Goal: Task Accomplishment & Management: Use online tool/utility

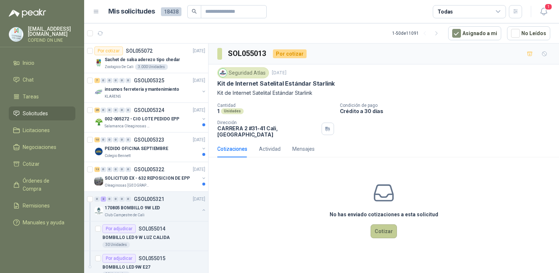
click at [390, 228] on button "Cotizar" at bounding box center [384, 231] width 26 height 14
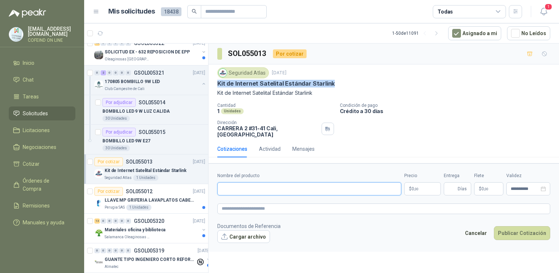
click at [276, 185] on input "Nombre del producto" at bounding box center [309, 188] width 184 height 13
paste input "**********"
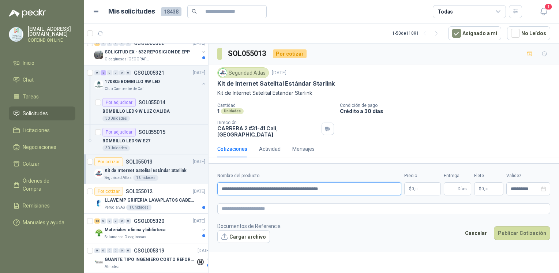
type input "**********"
click at [241, 231] on button "Cargar archivo" at bounding box center [243, 236] width 53 height 13
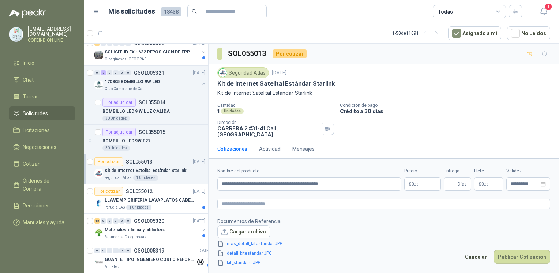
click at [438, 182] on body "[EMAIL_ADDRESS][DOMAIN_NAME] COFEIND ON LINE Inicio Chat Tareas Solicitudes Lic…" at bounding box center [279, 136] width 559 height 273
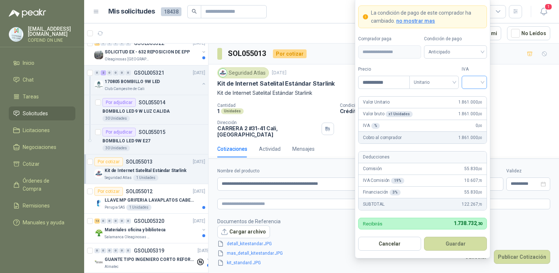
click at [473, 85] on input "search" at bounding box center [474, 81] width 16 height 11
click at [471, 122] on div "0%" at bounding box center [475, 121] width 14 height 8
click at [453, 245] on button "Guardar" at bounding box center [455, 244] width 63 height 14
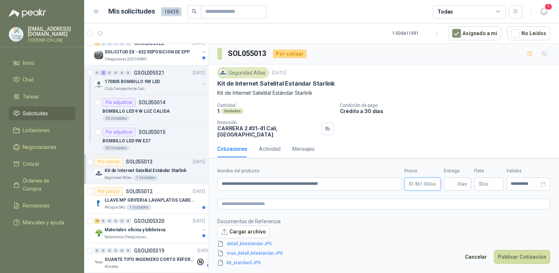
click at [424, 179] on body "[EMAIL_ADDRESS][DOMAIN_NAME] COFEIND ON LINE Inicio Chat Tareas Solicitudes Lic…" at bounding box center [279, 136] width 559 height 273
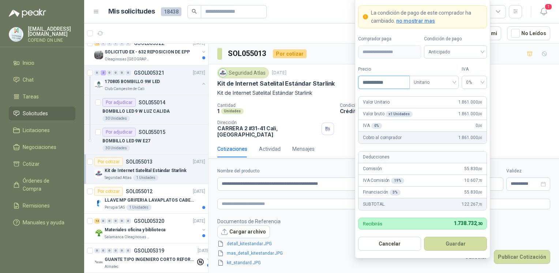
click at [377, 81] on input "**********" at bounding box center [383, 82] width 51 height 12
click at [379, 83] on input "**********" at bounding box center [383, 82] width 51 height 12
type input "**********"
click at [446, 240] on button "Guardar" at bounding box center [455, 244] width 63 height 14
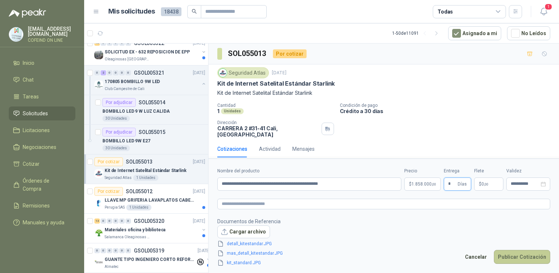
type input "*"
click at [507, 253] on button "Publicar Cotización" at bounding box center [522, 257] width 56 height 14
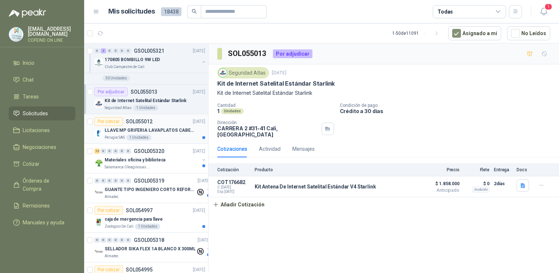
scroll to position [196, 0]
click at [143, 136] on div "1 Unidades" at bounding box center [138, 138] width 25 height 6
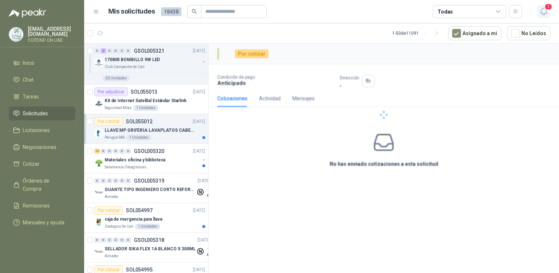
click at [541, 12] on icon "button" at bounding box center [543, 11] width 6 height 7
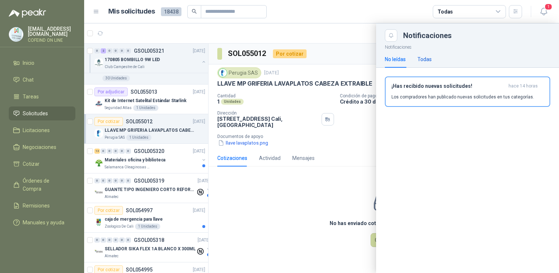
click at [422, 61] on div "Todas" at bounding box center [424, 59] width 14 height 8
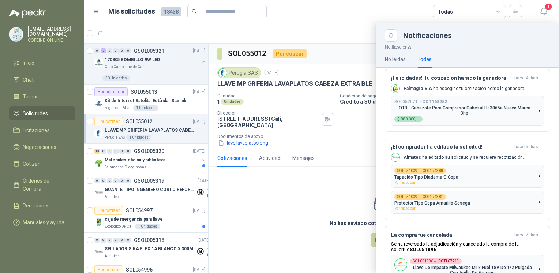
scroll to position [458, 0]
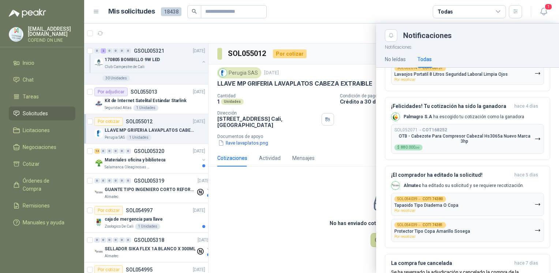
click at [277, 232] on div at bounding box center [321, 147] width 475 height 249
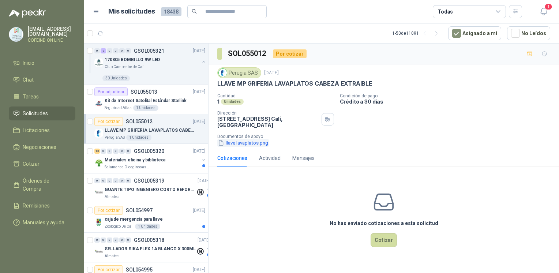
click at [255, 141] on button "llave lavaplatos.png" at bounding box center [243, 143] width 52 height 8
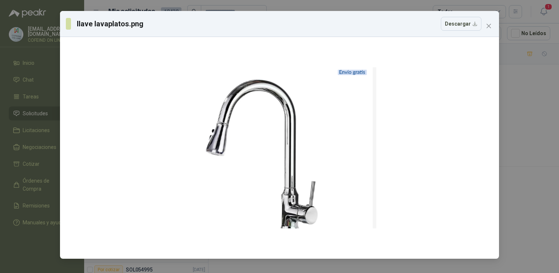
click at [516, 151] on div "llave lavaplatos.png Descargar" at bounding box center [279, 136] width 559 height 273
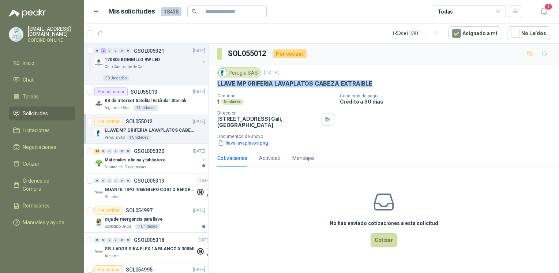
drag, startPoint x: 288, startPoint y: 93, endPoint x: 380, endPoint y: 89, distance: 92.6
click at [380, 89] on div "Perugia SAS [DATE] LLAVE MP GRIFERIA LAVAPLATOS CABEZA EXTRAIBLE Cantidad 1 Uni…" at bounding box center [384, 106] width 350 height 85
copy p "LLAVE MP GRIFERIA LAVAPLATOS CABEZA EXTRAIBLE"
click at [244, 142] on button "llave lavaplatos.png" at bounding box center [243, 143] width 52 height 8
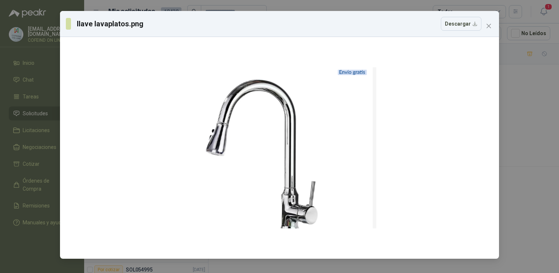
click at [521, 117] on div "llave lavaplatos.png Descargar" at bounding box center [279, 136] width 559 height 273
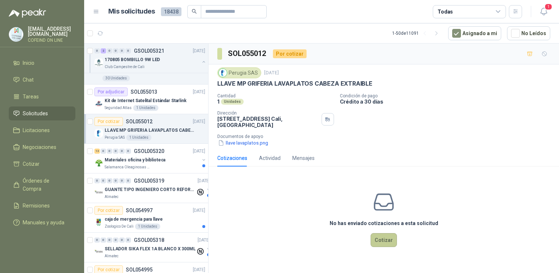
click at [389, 238] on button "Cotizar" at bounding box center [384, 240] width 26 height 14
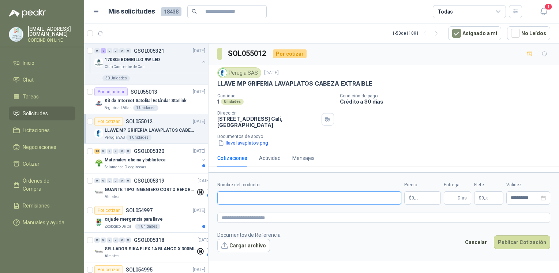
click at [307, 193] on input "Nombre del producto" at bounding box center [309, 197] width 184 height 13
paste input "**********"
type input "**********"
click at [245, 242] on button "Cargar archivo" at bounding box center [243, 245] width 53 height 13
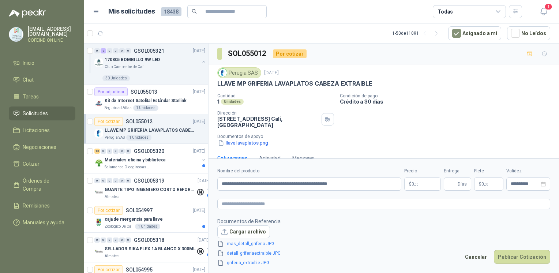
click at [420, 185] on body "[EMAIL_ADDRESS][DOMAIN_NAME] COFEIND ON LINE Inicio Chat Tareas Solicitudes Lic…" at bounding box center [279, 136] width 559 height 273
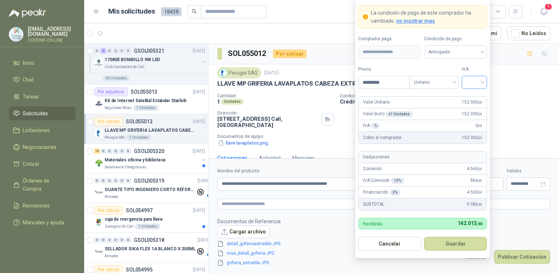
type input "*********"
click at [475, 83] on input "search" at bounding box center [474, 81] width 16 height 11
click at [473, 116] on div "0%" at bounding box center [474, 122] width 22 height 12
click at [451, 241] on button "Guardar" at bounding box center [455, 244] width 63 height 14
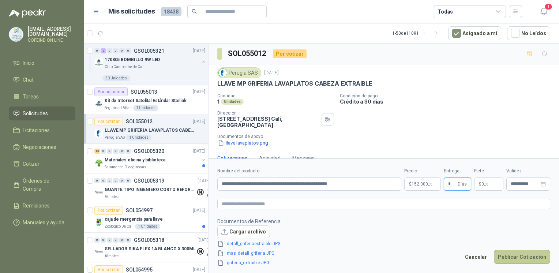
type input "*"
click at [502, 258] on button "Publicar Cotización" at bounding box center [522, 257] width 56 height 14
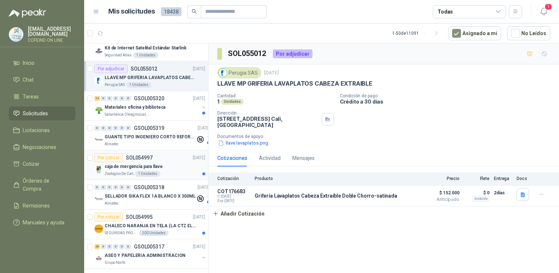
scroll to position [255, 0]
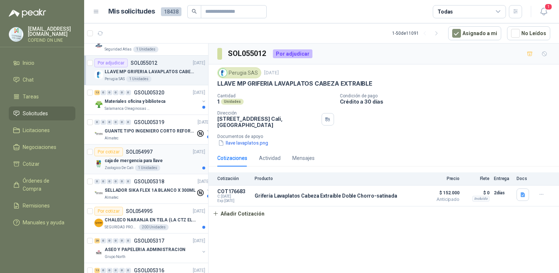
click at [152, 158] on p "caja de mergencia para llave" at bounding box center [134, 160] width 58 height 7
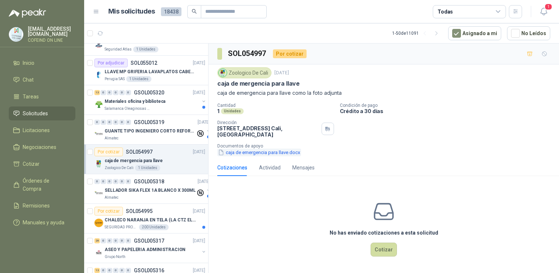
click at [260, 153] on button "caja de emergencia para llave.docx" at bounding box center [259, 153] width 84 height 8
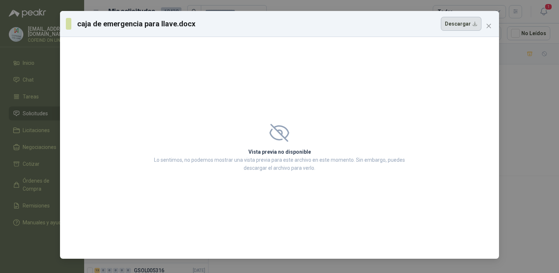
click at [449, 23] on button "Descargar" at bounding box center [461, 24] width 41 height 14
click at [512, 137] on div "caja de emergencia para llave.docx Descargar Vista previa no disponible Lo sent…" at bounding box center [279, 136] width 559 height 273
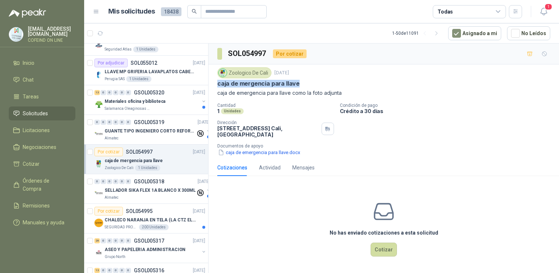
drag, startPoint x: 301, startPoint y: 85, endPoint x: 212, endPoint y: 85, distance: 88.5
click at [212, 85] on div "Zoologico De Cali [DATE] caja de mergencia para llave caja de emergencia para l…" at bounding box center [384, 111] width 350 height 95
drag, startPoint x: 212, startPoint y: 85, endPoint x: 334, endPoint y: 84, distance: 122.2
click at [334, 84] on div "caja de mergencia para llave" at bounding box center [383, 84] width 333 height 8
click at [307, 83] on div "caja de mergencia para llave" at bounding box center [383, 84] width 333 height 8
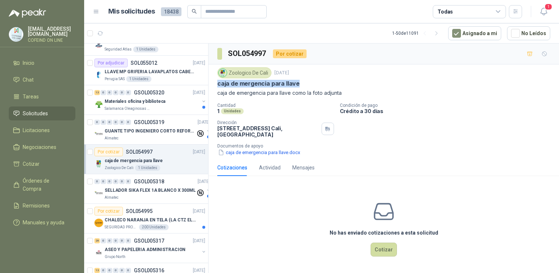
drag, startPoint x: 272, startPoint y: 82, endPoint x: 211, endPoint y: 84, distance: 61.1
click at [211, 84] on div "Zoologico De Cali [DATE] caja de mergencia para llave caja de emergencia para l…" at bounding box center [384, 111] width 350 height 95
drag, startPoint x: 216, startPoint y: 91, endPoint x: 291, endPoint y: 93, distance: 75.4
click at [291, 93] on div "Zoologico De Cali [DATE] caja de mergencia para llave caja de emergencia para l…" at bounding box center [384, 111] width 350 height 95
copy p "caja de emergencia para llave"
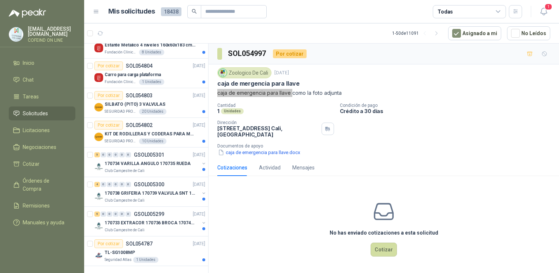
scroll to position [1321, 0]
click at [163, 247] on div "TL-SG1008MP" at bounding box center [155, 251] width 101 height 9
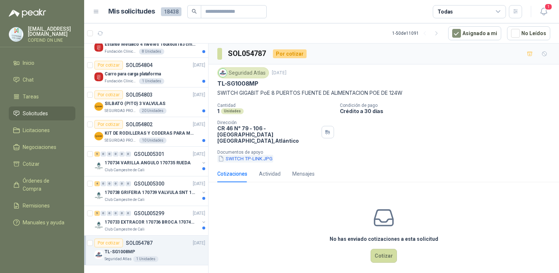
click at [253, 155] on button "SWITCH TP-LINK.JPG" at bounding box center [245, 159] width 56 height 8
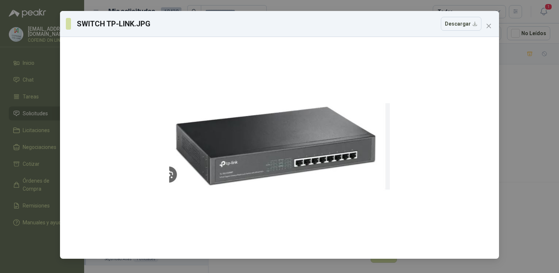
click at [517, 160] on div "SWITCH TP-LINK.JPG Descargar" at bounding box center [279, 136] width 559 height 273
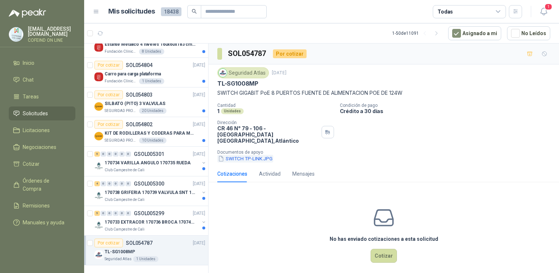
click at [238, 155] on button "SWITCH TP-LINK.JPG" at bounding box center [245, 159] width 56 height 8
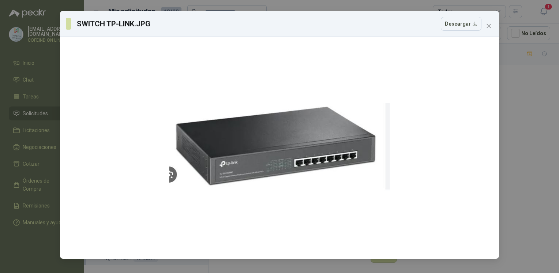
click at [509, 151] on div "SWITCH TP-LINK.JPG Descargar" at bounding box center [279, 136] width 559 height 273
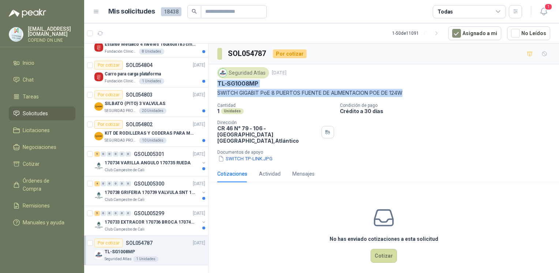
drag, startPoint x: 217, startPoint y: 83, endPoint x: 410, endPoint y: 94, distance: 193.1
click at [410, 94] on div "Seguridad Atlas [DATE] TL-SG1008MP SWITCH GIGABIT PoE 8 PUERTOS FUENTE DE ALIME…" at bounding box center [383, 82] width 333 height 30
copy div "TL-SG1008MP SWITCH GIGABIT PoE 8 PUERTOS FUENTE DE ALIMENTACION POE DE 124W"
click at [235, 155] on button "SWITCH TP-LINK.JPG" at bounding box center [245, 159] width 56 height 8
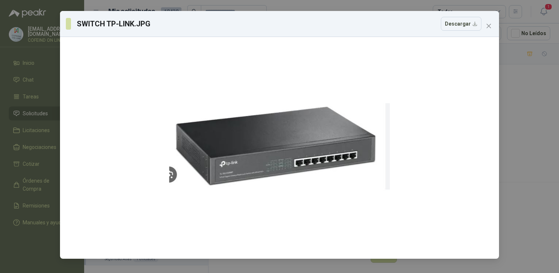
click at [507, 123] on div "SWITCH TP-LINK.JPG Descargar" at bounding box center [279, 136] width 559 height 273
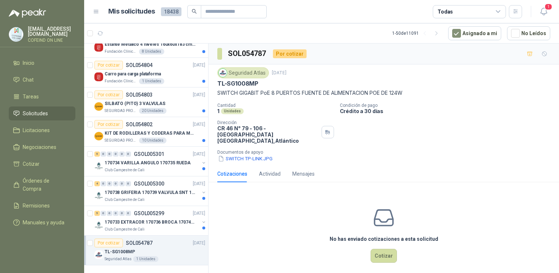
click at [258, 157] on div "Seguridad Atlas [DATE] TL-SG1008MP SWITCH GIGABIT PoE 8 PUERTOS FUENTE DE ALIME…" at bounding box center [384, 114] width 350 height 101
click at [260, 155] on button "SWITCH TP-LINK.JPG" at bounding box center [245, 159] width 56 height 8
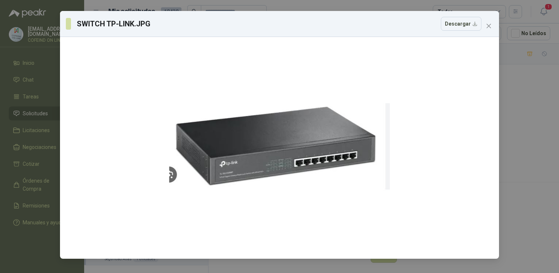
click at [516, 152] on div "SWITCH TP-LINK.JPG Descargar" at bounding box center [279, 136] width 559 height 273
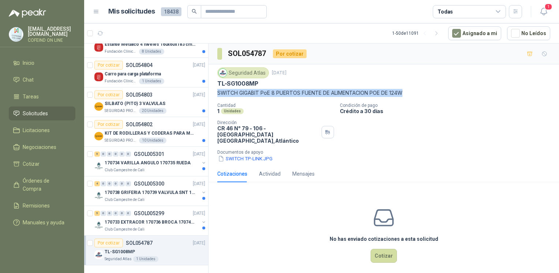
drag, startPoint x: 217, startPoint y: 92, endPoint x: 408, endPoint y: 93, distance: 190.2
click at [408, 93] on p "SWITCH GIGABIT PoE 8 PUERTOS FUENTE DE ALIMENTACION POE DE 124W" at bounding box center [383, 93] width 333 height 8
copy p "SWITCH GIGABIT PoE 8 PUERTOS FUENTE DE ALIMENTACION POE DE 124W"
click at [256, 80] on p "TL-SG1008MP" at bounding box center [237, 84] width 41 height 8
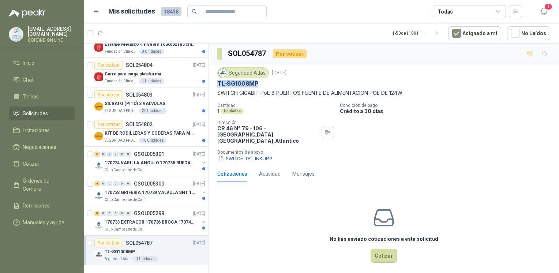
drag, startPoint x: 258, startPoint y: 81, endPoint x: 214, endPoint y: 84, distance: 44.0
click at [214, 84] on div "Seguridad Atlas [DATE] TL-SG1008MP SWITCH GIGABIT PoE 8 PUERTOS FUENTE DE ALIME…" at bounding box center [384, 114] width 350 height 101
copy p "TL-SG1008MP"
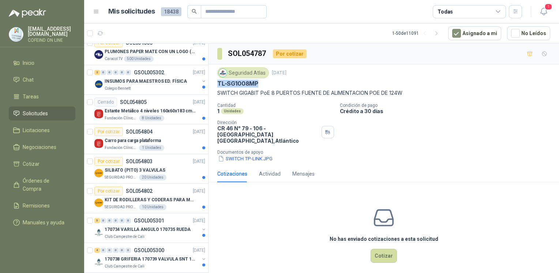
click at [158, 201] on div "Por cotizar SOL055072 [DATE] Sachet de salsa aderezo tipo chedar Zoologico De C…" at bounding box center [146, 160] width 124 height 232
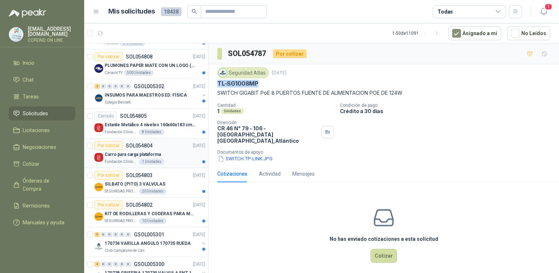
click at [174, 159] on div "Fundación Clínica Shaio 1 Unidades" at bounding box center [155, 162] width 101 height 6
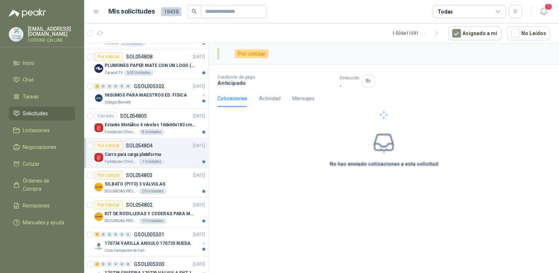
scroll to position [1040, 0]
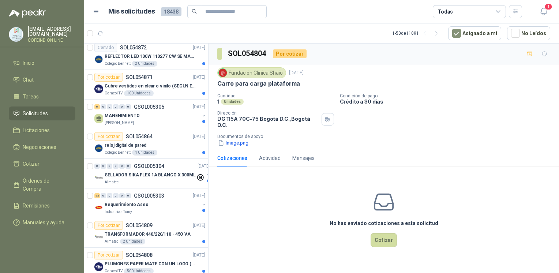
click at [249, 191] on div "No has enviado cotizaciones a esta solicitud Cotizar" at bounding box center [384, 218] width 350 height 93
click at [240, 143] on div "Fundación Clínica Shaio [DATE] Carro para carga plataforma Cantidad 1 Unidades …" at bounding box center [384, 106] width 350 height 85
click at [167, 163] on div "0 0 0 0 0 0 GSOL005304 [DATE]" at bounding box center [152, 166] width 117 height 9
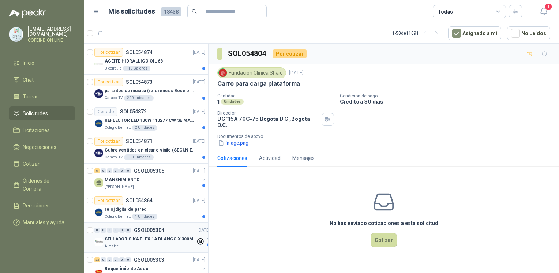
click at [167, 166] on div "6 0 0 0 0 0 GSOL005305 [DATE]" at bounding box center [150, 170] width 112 height 9
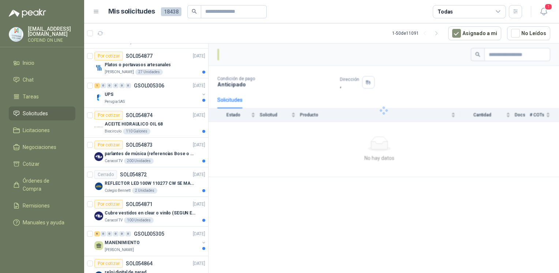
click at [167, 157] on p "parlantes de música (referencias Bose o Alexa) CON MARCACION 1 LOGO (Mas datos …" at bounding box center [150, 153] width 91 height 7
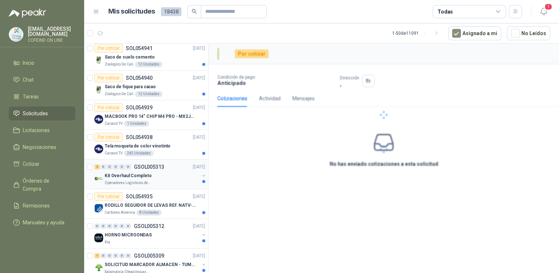
scroll to position [623, 0]
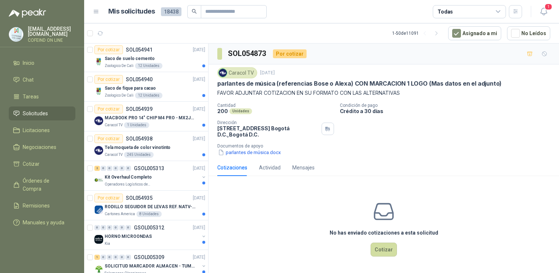
drag, startPoint x: 353, startPoint y: 168, endPoint x: 360, endPoint y: 164, distance: 7.4
click at [356, 166] on div "Cotizaciones Actividad Mensajes" at bounding box center [383, 167] width 333 height 17
click at [361, 164] on div "Cotizaciones Actividad Mensajes" at bounding box center [383, 167] width 333 height 17
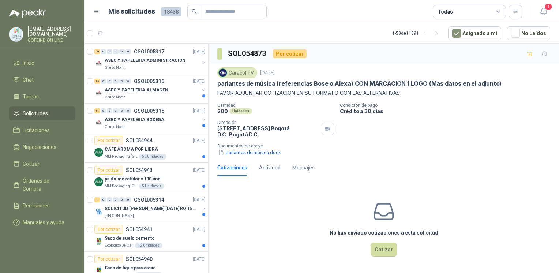
click at [196, 166] on div "Por cotizar SOL054943 [DATE]" at bounding box center [149, 170] width 111 height 9
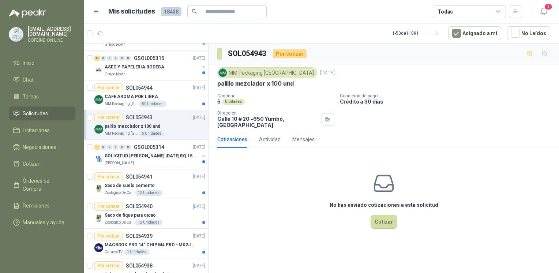
scroll to position [497, 0]
drag, startPoint x: 298, startPoint y: 86, endPoint x: 216, endPoint y: 83, distance: 82.0
click at [216, 83] on div "MM Packaging Colombia [DATE] palillo mezclador x 100 und Cantidad 5 Unidades Co…" at bounding box center [384, 97] width 350 height 67
copy p "palillo mezclador x 100 und"
click at [158, 189] on div "12 Unidades" at bounding box center [148, 192] width 27 height 6
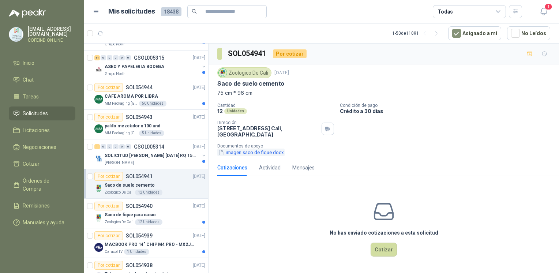
click at [250, 154] on button "imagen saco de fique.docx" at bounding box center [250, 153] width 67 height 8
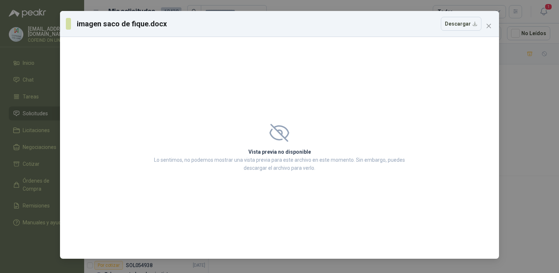
click at [506, 131] on div "imagen saco de fique.docx Descargar Vista previa no disponible Lo sentimos, no …" at bounding box center [279, 136] width 559 height 273
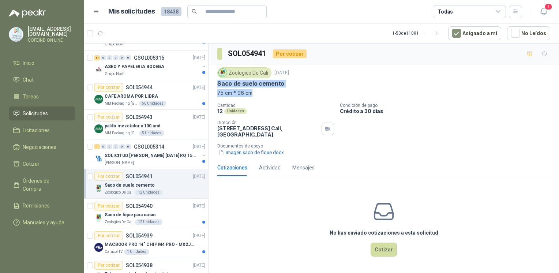
drag, startPoint x: 218, startPoint y: 79, endPoint x: 255, endPoint y: 95, distance: 41.0
click at [255, 95] on div "Zoologico De Cali [DATE] Saco de suelo cemento 75 cm * 96 cm" at bounding box center [383, 82] width 333 height 30
copy div "Saco de suelo cemento 75 cm * 96 cm"
click at [251, 152] on button "imagen saco de fique.docx" at bounding box center [250, 153] width 67 height 8
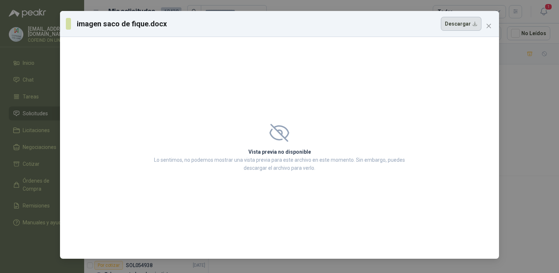
click at [457, 27] on button "Descargar" at bounding box center [461, 24] width 41 height 14
click at [538, 133] on div "imagen saco de fique.docx Descargar Vista previa no disponible Lo sentimos, no …" at bounding box center [279, 136] width 559 height 273
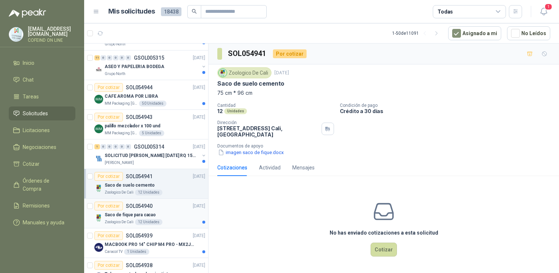
click at [166, 210] on div "Saco de fique para cacao" at bounding box center [155, 214] width 101 height 9
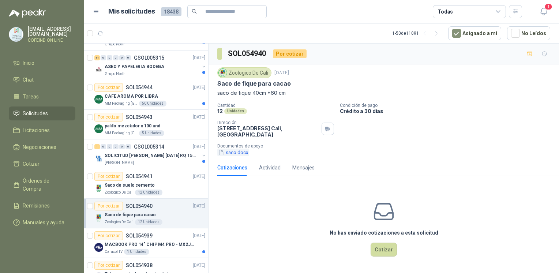
click at [240, 153] on button "saco.docx" at bounding box center [233, 153] width 32 height 8
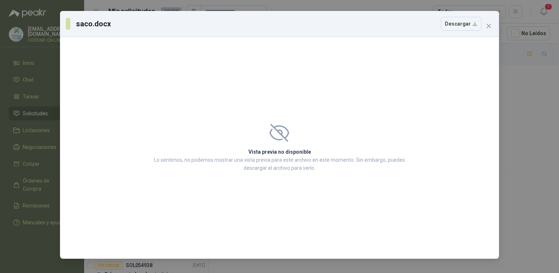
click at [533, 151] on div "saco.docx Descargar Vista previa no disponible Lo sentimos, no podemos mostrar …" at bounding box center [279, 136] width 559 height 273
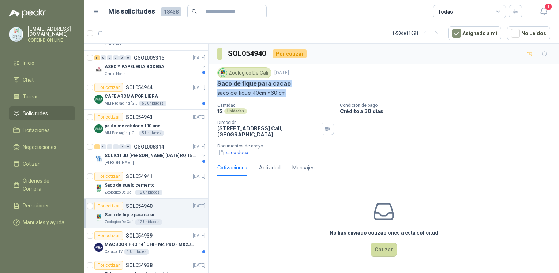
drag, startPoint x: 217, startPoint y: 84, endPoint x: 292, endPoint y: 96, distance: 75.5
click at [292, 96] on div "Zoologico De Cali [DATE] Saco de fique para cacao saco de fique 40cm *60 cm" at bounding box center [383, 82] width 333 height 30
copy div "Saco de fique para cacao saco de fique 40cm *60 cm"
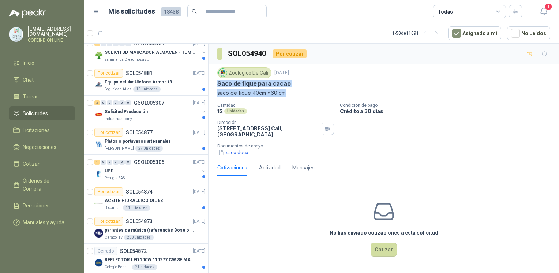
scroll to position [863, 0]
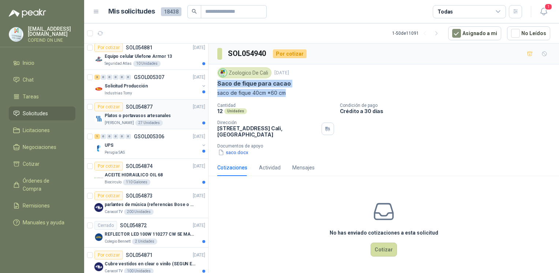
click at [173, 113] on div "Platos o portavasos artesanales" at bounding box center [155, 115] width 101 height 9
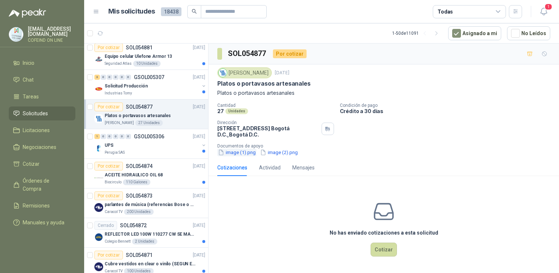
click at [234, 151] on button "image (1).png" at bounding box center [236, 153] width 39 height 8
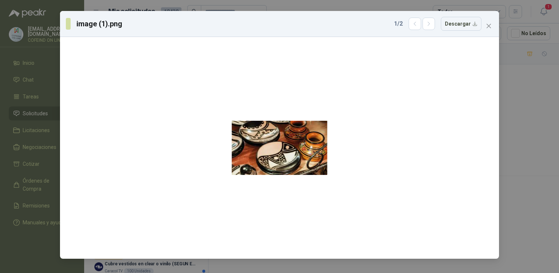
click at [513, 143] on div "image (1).png 1 / 2 Descargar" at bounding box center [279, 136] width 559 height 273
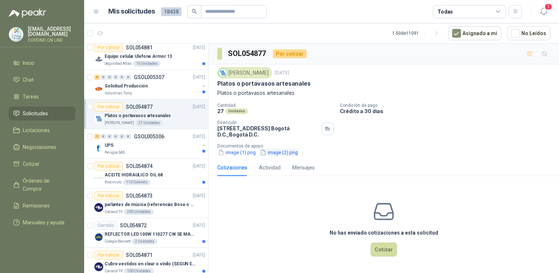
click at [295, 156] on button "image (2).png" at bounding box center [278, 153] width 39 height 8
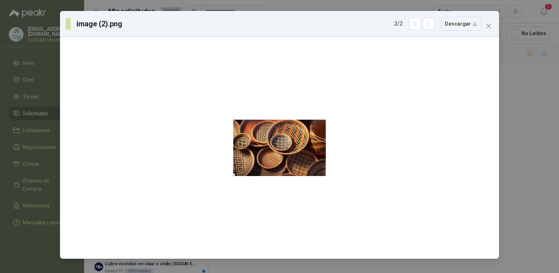
click at [512, 121] on div "image (2).png 2 / 2 Descargar" at bounding box center [279, 136] width 559 height 273
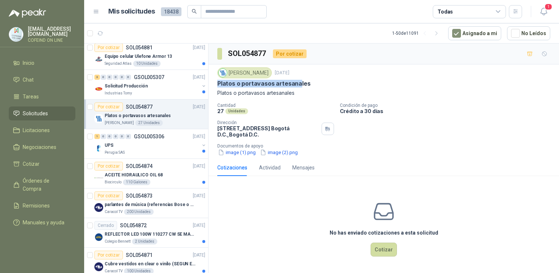
drag, startPoint x: 216, startPoint y: 81, endPoint x: 298, endPoint y: 87, distance: 82.9
click at [298, 87] on div "[PERSON_NAME] [DATE] Platos o portavasos artesanales Platos o portavasos artesa…" at bounding box center [384, 111] width 350 height 95
drag, startPoint x: 298, startPoint y: 87, endPoint x: 292, endPoint y: 95, distance: 11.2
click at [292, 95] on p "Platos o portavasos artesanales" at bounding box center [383, 93] width 333 height 8
drag, startPoint x: 243, startPoint y: 83, endPoint x: 298, endPoint y: 83, distance: 54.9
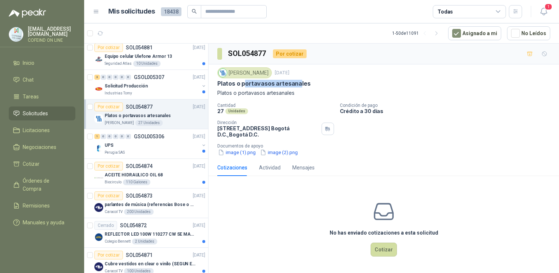
click at [298, 83] on p "Platos o portavasos artesanales" at bounding box center [263, 84] width 93 height 8
drag, startPoint x: 298, startPoint y: 83, endPoint x: 307, endPoint y: 83, distance: 9.2
click at [307, 83] on div "Platos o portavasos artesanales" at bounding box center [383, 84] width 333 height 8
drag, startPoint x: 307, startPoint y: 83, endPoint x: 252, endPoint y: 81, distance: 54.9
click at [252, 81] on div "Platos o portavasos artesanales" at bounding box center [383, 84] width 333 height 8
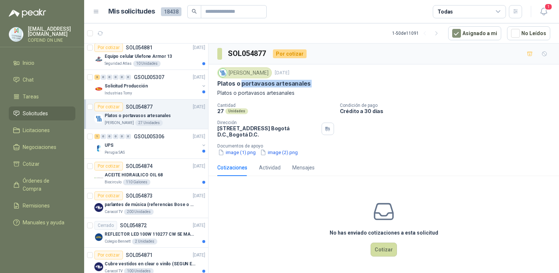
copy p "portavasos artesanales"
click at [278, 144] on p "Documentos de apoyo" at bounding box center [386, 145] width 339 height 5
click at [279, 154] on button "image (2).png" at bounding box center [278, 153] width 39 height 8
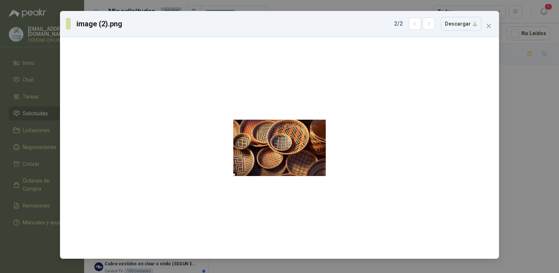
click at [517, 160] on div "image (2).png 2 / 2 Descargar" at bounding box center [279, 136] width 559 height 273
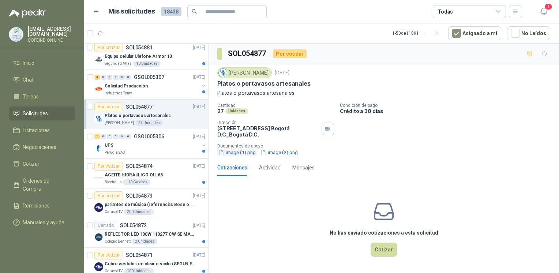
click at [255, 152] on button "image (1).png" at bounding box center [236, 153] width 39 height 8
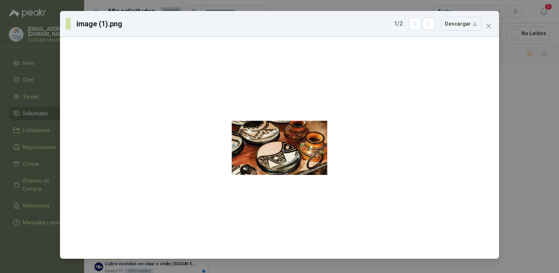
click at [512, 180] on div "image (1).png 1 / 2 Descargar" at bounding box center [279, 136] width 559 height 273
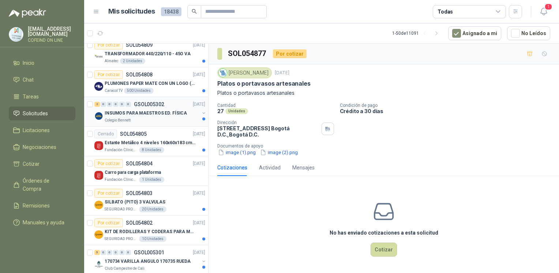
scroll to position [1215, 0]
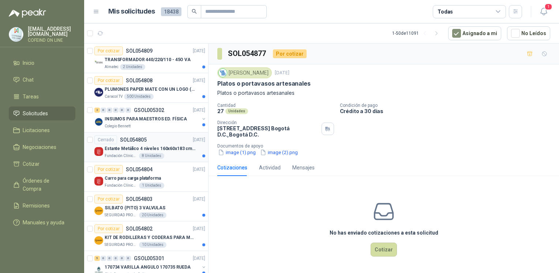
click at [164, 138] on div "Cerrado SOL054805 [DATE]" at bounding box center [149, 139] width 111 height 9
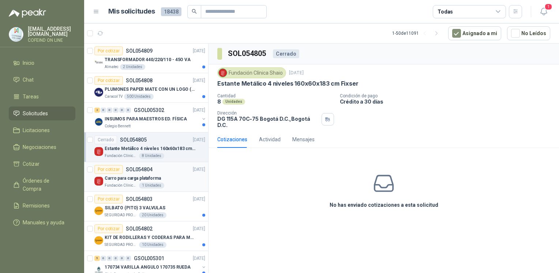
click at [174, 175] on div "Carro para carga plataforma" at bounding box center [155, 178] width 101 height 9
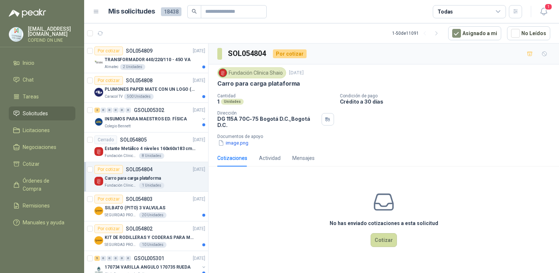
click at [247, 142] on div "Fundación Clínica Shaio [DATE] Carro para carga plataforma Cantidad 1 Unidades …" at bounding box center [384, 106] width 350 height 85
click at [244, 139] on button "image.png" at bounding box center [233, 143] width 32 height 8
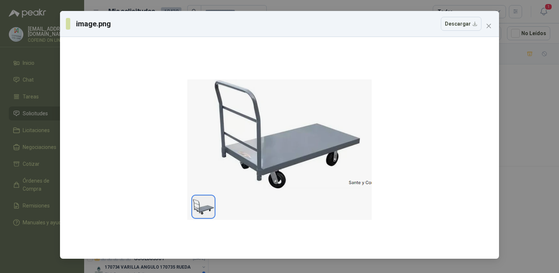
click at [535, 118] on div "image.png Descargar" at bounding box center [279, 136] width 559 height 273
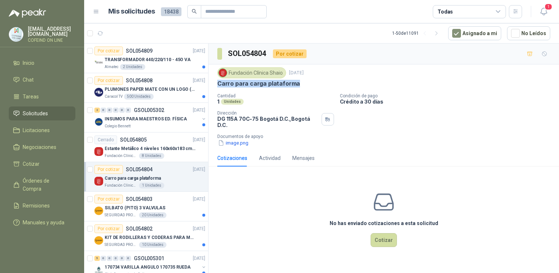
drag, startPoint x: 297, startPoint y: 86, endPoint x: 218, endPoint y: 83, distance: 79.1
click at [218, 83] on div "Carro para carga plataforma" at bounding box center [383, 84] width 333 height 8
copy p "Carro para carga plataforma"
click at [241, 139] on button "image.png" at bounding box center [233, 143] width 32 height 8
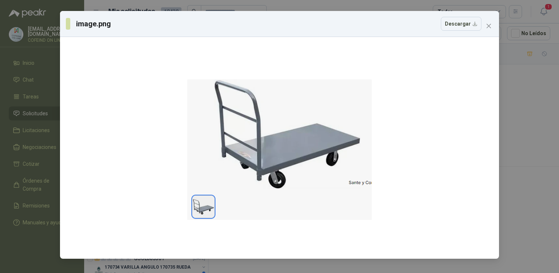
click at [510, 144] on div "image.png Descargar" at bounding box center [279, 136] width 559 height 273
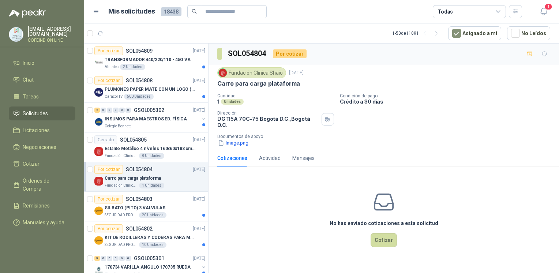
drag, startPoint x: 247, startPoint y: 140, endPoint x: 432, endPoint y: 91, distance: 191.7
click at [432, 91] on div "Fundación Clínica Shaio [DATE] Carro para carga plataforma Cantidad 1 Unidades …" at bounding box center [383, 106] width 333 height 79
click at [237, 139] on button "image.png" at bounding box center [233, 143] width 32 height 8
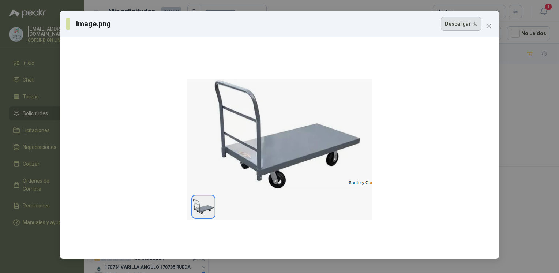
click at [449, 27] on button "Descargar" at bounding box center [461, 24] width 41 height 14
click at [522, 160] on div "image.png Descargar" at bounding box center [279, 136] width 559 height 273
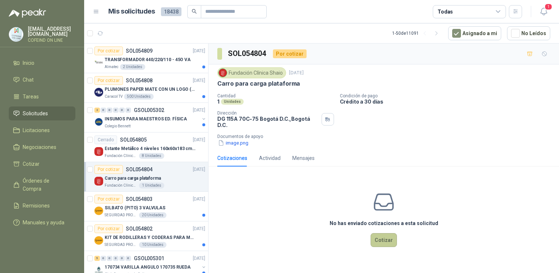
click at [373, 233] on button "Cotizar" at bounding box center [384, 240] width 26 height 14
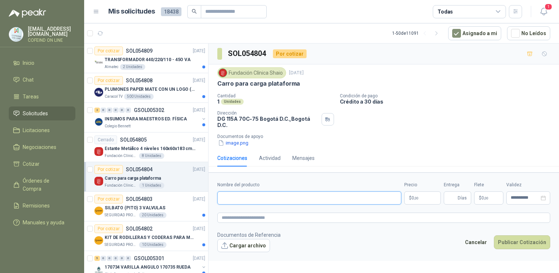
click at [277, 195] on input "Nombre del producto" at bounding box center [309, 197] width 184 height 13
paste input "**********"
type input "**********"
click at [226, 241] on button "Cargar archivo" at bounding box center [243, 245] width 53 height 13
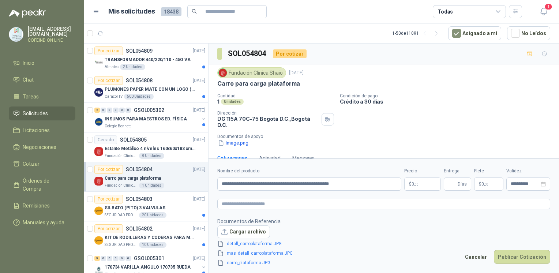
click at [414, 183] on body "[EMAIL_ADDRESS][DOMAIN_NAME] COFEIND ON LINE Inicio Chat Tareas Solicitudes Lic…" at bounding box center [279, 136] width 559 height 273
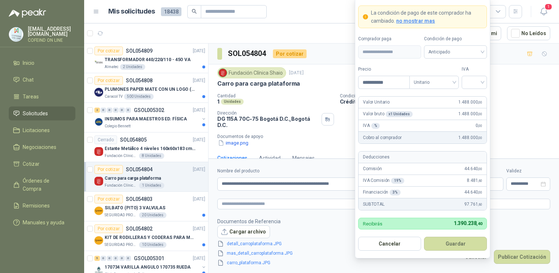
type input "**********"
click at [480, 86] on input "search" at bounding box center [474, 81] width 16 height 11
click at [470, 119] on div "0%" at bounding box center [475, 121] width 14 height 8
click at [436, 249] on button "Guardar" at bounding box center [455, 244] width 63 height 14
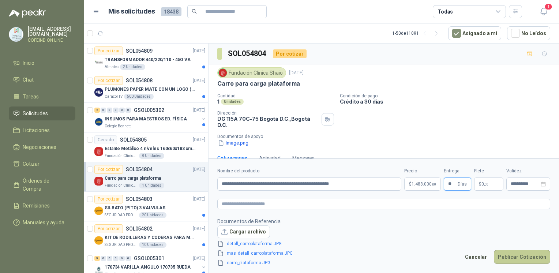
type input "**"
click at [515, 257] on button "Publicar Cotización" at bounding box center [522, 257] width 56 height 14
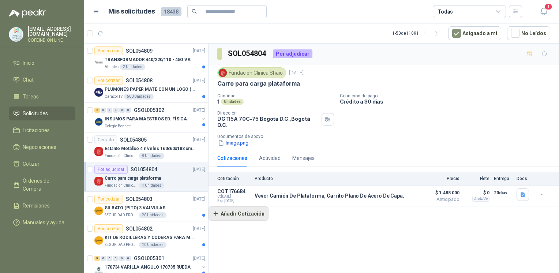
click at [246, 206] on button "Añadir Cotización" at bounding box center [239, 213] width 60 height 15
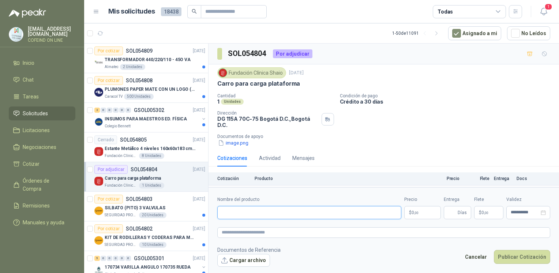
click at [288, 214] on input "Nombre del producto" at bounding box center [309, 212] width 184 height 13
paste input "**********"
drag, startPoint x: 399, startPoint y: 215, endPoint x: 371, endPoint y: 223, distance: 29.4
click at [371, 223] on form "**********" at bounding box center [384, 231] width 350 height 89
type input "**********"
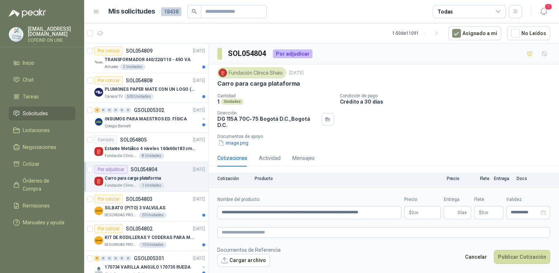
click at [357, 225] on form "**********" at bounding box center [384, 231] width 350 height 89
click at [357, 228] on textarea at bounding box center [383, 232] width 333 height 11
paste textarea "**********"
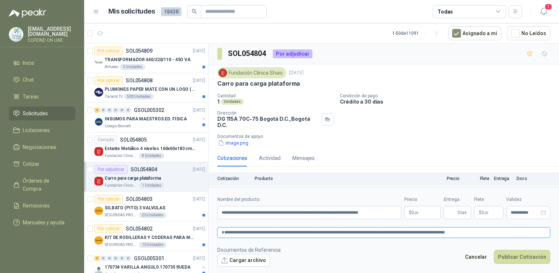
type textarea "**********"
click at [241, 261] on button "Cargar archivo" at bounding box center [243, 260] width 53 height 13
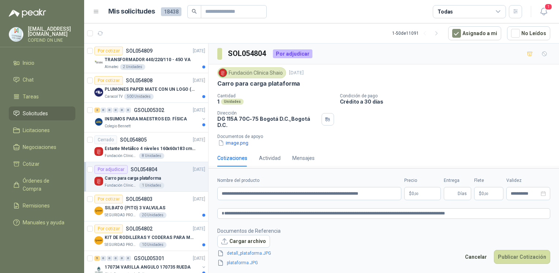
click at [417, 194] on body "[EMAIL_ADDRESS][DOMAIN_NAME] COFEIND ON LINE Inicio Chat Tareas Solicitudes Lic…" at bounding box center [279, 136] width 559 height 273
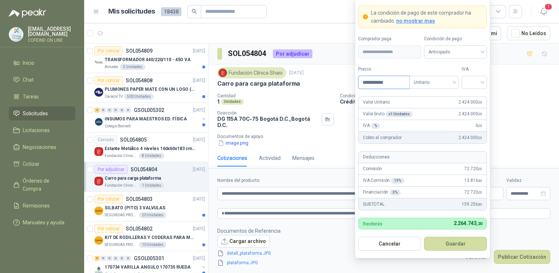
click at [391, 84] on input "**********" at bounding box center [383, 82] width 51 height 12
click at [375, 84] on input "**********" at bounding box center [383, 82] width 51 height 12
type input "**********"
click at [460, 84] on div "**********" at bounding box center [422, 77] width 129 height 23
click at [480, 75] on div "IVA" at bounding box center [474, 77] width 25 height 23
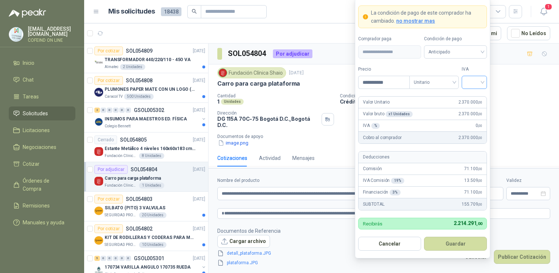
click at [480, 83] on input "search" at bounding box center [474, 81] width 16 height 11
click at [476, 119] on div "0%" at bounding box center [475, 121] width 14 height 8
click at [456, 244] on button "Guardar" at bounding box center [455, 244] width 63 height 14
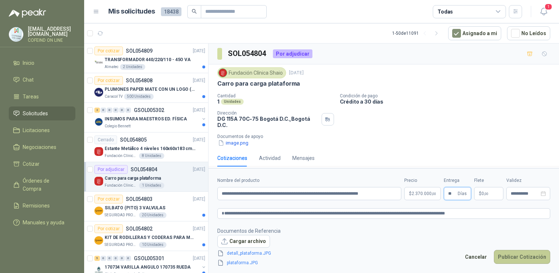
type input "**"
click at [506, 261] on button "Publicar Cotización" at bounding box center [522, 257] width 56 height 14
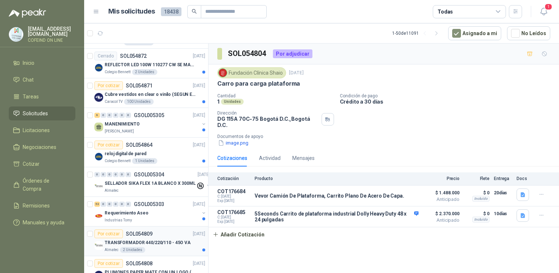
scroll to position [1009, 0]
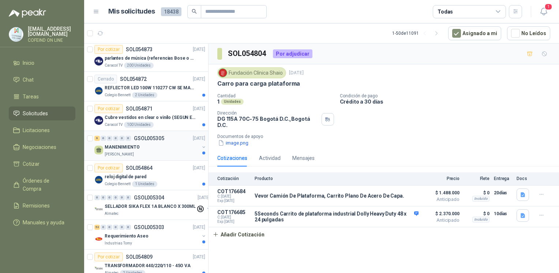
click at [127, 151] on p "[PERSON_NAME]" at bounding box center [119, 154] width 29 height 6
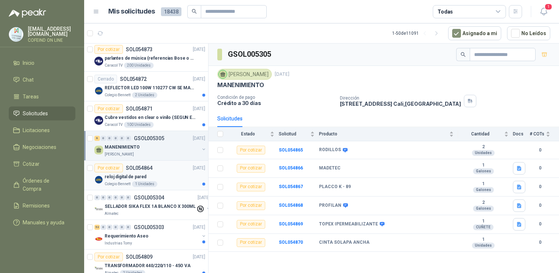
click at [138, 174] on p "reloj digital de pared" at bounding box center [126, 176] width 42 height 7
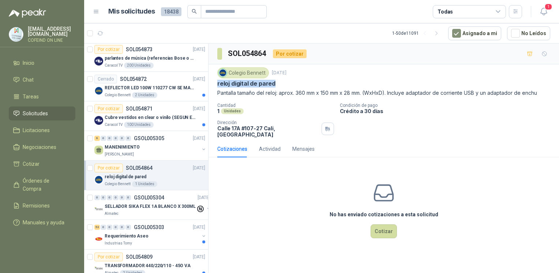
drag, startPoint x: 215, startPoint y: 84, endPoint x: 275, endPoint y: 83, distance: 59.6
click at [275, 83] on div "Colegio Bennett [DATE] reloj digital de pared Pantalla tamaño del reloj: aprox…" at bounding box center [384, 102] width 350 height 76
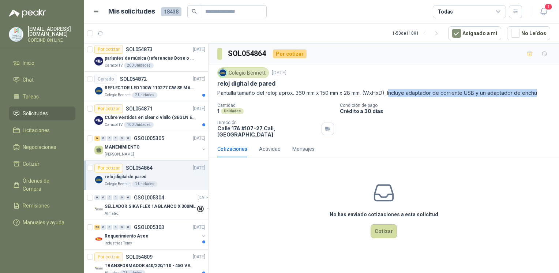
drag, startPoint x: 391, startPoint y: 91, endPoint x: 541, endPoint y: 90, distance: 149.2
click at [541, 90] on p "Pantalla tamaño del reloj: aprox. 360 mm x 150 mm x 28 mm. (WxHxD). Incluye ada…" at bounding box center [383, 93] width 333 height 8
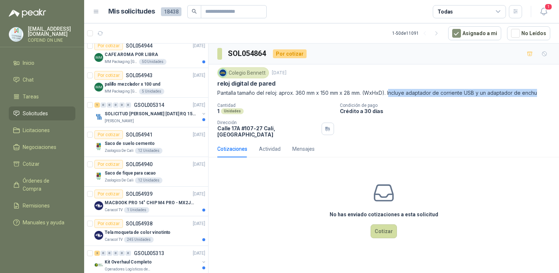
scroll to position [518, 0]
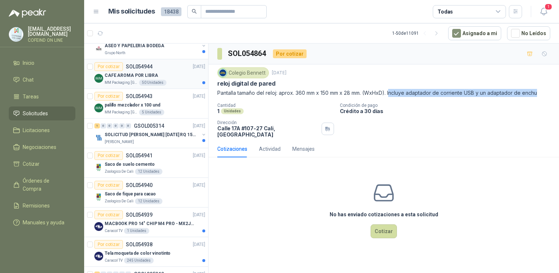
click at [139, 80] on div "50 Unidades" at bounding box center [152, 83] width 27 height 6
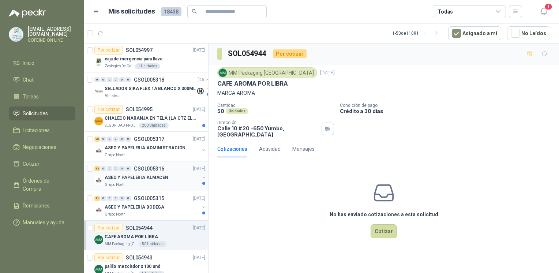
scroll to position [356, 0]
drag, startPoint x: 289, startPoint y: 83, endPoint x: 215, endPoint y: 85, distance: 74.3
click at [215, 85] on div "MM Packaging [GEOGRAPHIC_DATA] [DATE] CAFE AROMA POR LIBRA MARCA AROMA Cantidad…" at bounding box center [384, 102] width 350 height 76
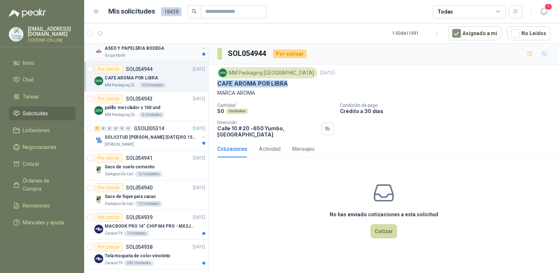
scroll to position [536, 0]
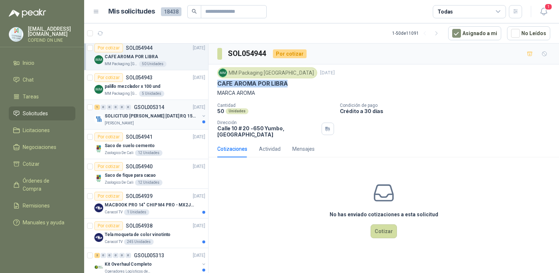
click at [170, 117] on p "SOLICITUD [PERSON_NAME] [DATE] RQ 15250" at bounding box center [150, 116] width 91 height 7
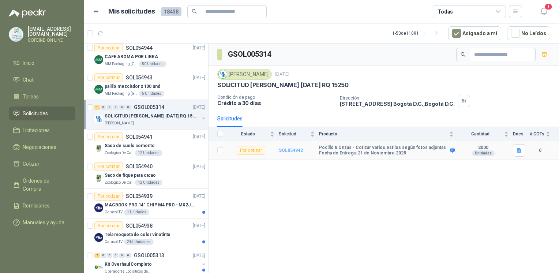
click at [292, 150] on b "SOL054942" at bounding box center [291, 150] width 24 height 5
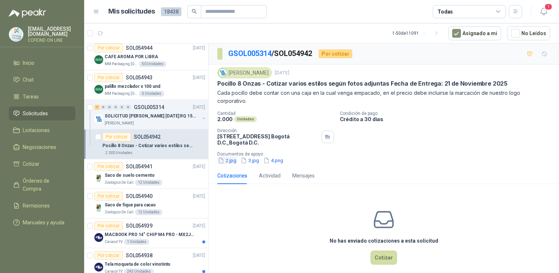
click at [228, 157] on button "2.jpg" at bounding box center [227, 161] width 20 height 8
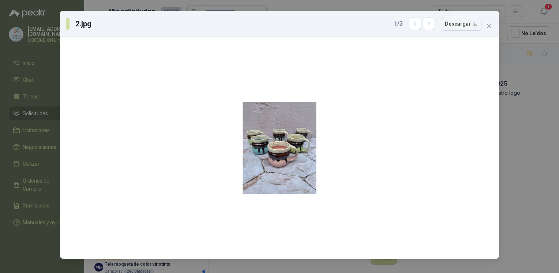
click at [517, 139] on div "2.jpg 1 / 3 Descargar" at bounding box center [279, 136] width 559 height 273
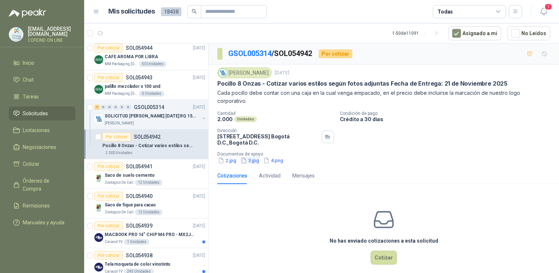
click at [256, 157] on button "3.jpg" at bounding box center [250, 161] width 20 height 8
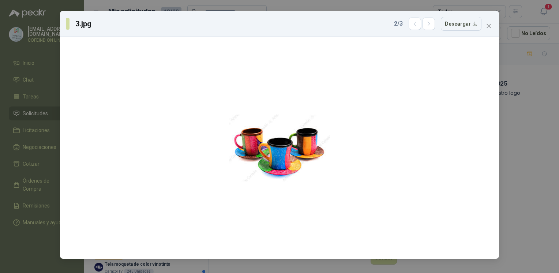
click at [519, 123] on div "3.jpg 2 / 3 Descargar" at bounding box center [279, 136] width 559 height 273
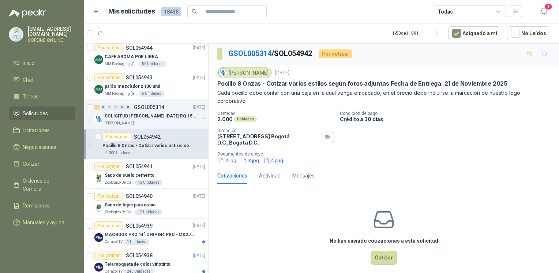
click at [278, 157] on button "4.png" at bounding box center [273, 161] width 21 height 8
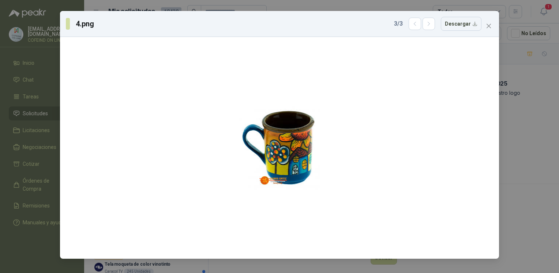
click at [536, 150] on div "4.png 3 / 3 Descargar" at bounding box center [279, 136] width 559 height 273
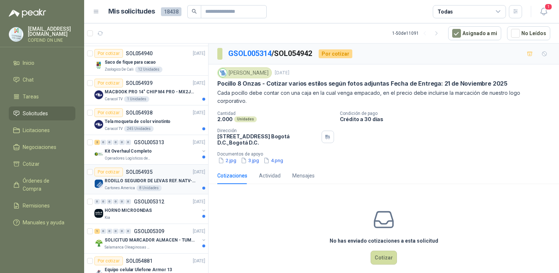
scroll to position [679, 0]
click at [147, 150] on p "Kit Overhaul Completo" at bounding box center [128, 151] width 47 height 7
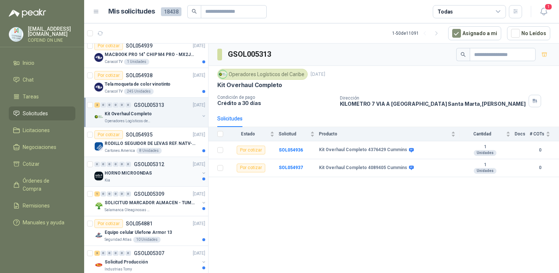
scroll to position [735, 0]
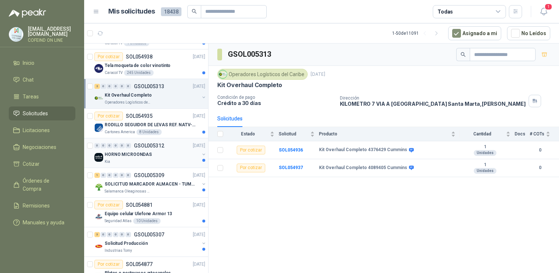
click at [142, 160] on div "Kia" at bounding box center [152, 162] width 95 height 6
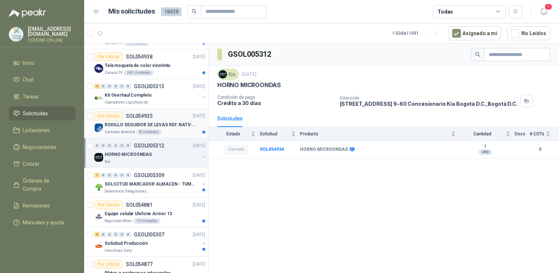
click at [180, 120] on div "RODILLO SEGUIDOR DE LEVAS REF. NATV-17-PPA [PERSON_NAME]" at bounding box center [155, 124] width 101 height 9
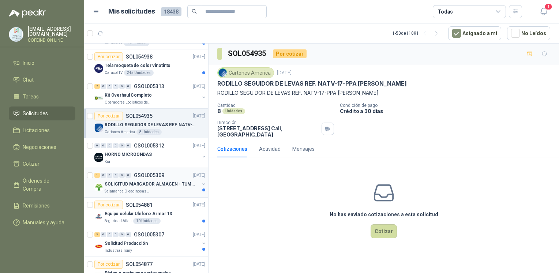
click at [101, 185] on img at bounding box center [98, 187] width 9 height 9
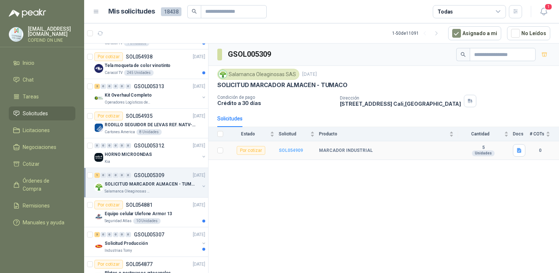
click at [290, 149] on b "SOL054909" at bounding box center [291, 150] width 24 height 5
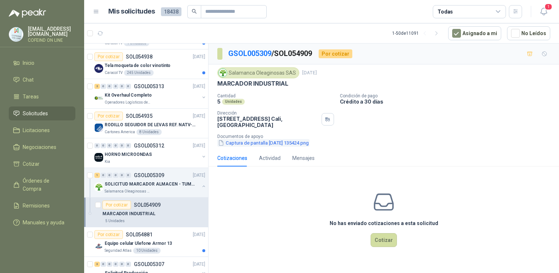
click at [244, 139] on button "Captura de pantalla [DATE] 135424.png" at bounding box center [263, 143] width 92 height 8
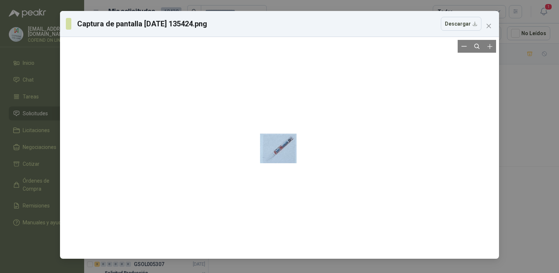
click at [291, 189] on div at bounding box center [278, 148] width 37 height 227
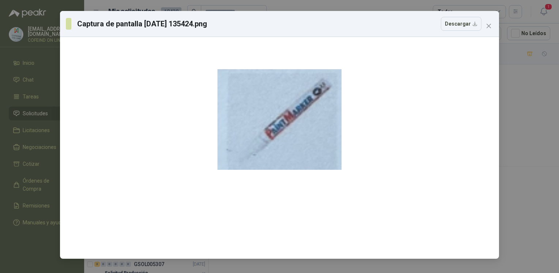
click at [521, 134] on div "Captura de pantalla [DATE] 135424.png Descargar" at bounding box center [279, 136] width 559 height 273
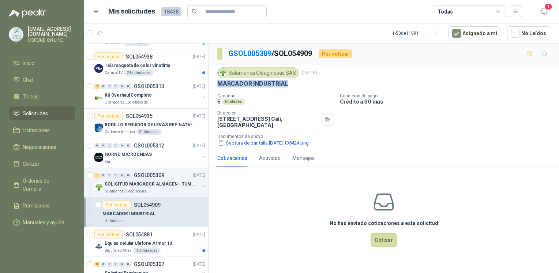
drag, startPoint x: 216, startPoint y: 82, endPoint x: 300, endPoint y: 87, distance: 84.6
click at [300, 87] on div "Salamanca Oleaginosas SAS [DATE] MARCADOR INDUSTRIAL Cantidad 5 Unidades Condic…" at bounding box center [384, 106] width 350 height 85
click at [259, 140] on button "Captura de pantalla [DATE] 135424.png" at bounding box center [263, 143] width 92 height 8
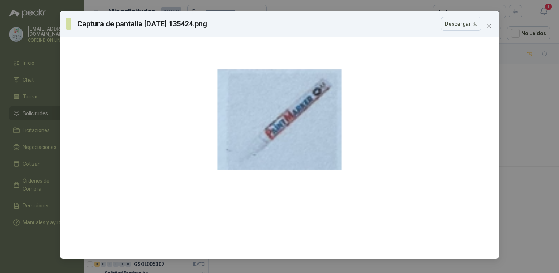
click at [532, 147] on div "Captura de pantalla [DATE] 135424.png Descargar" at bounding box center [279, 136] width 559 height 273
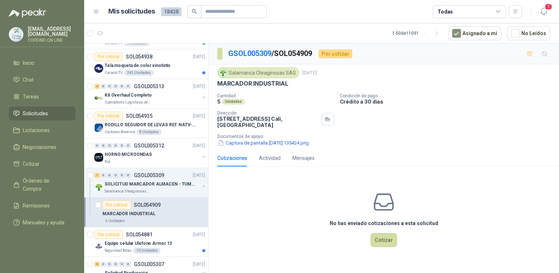
click at [399, 229] on div "No has enviado cotizaciones a esta solicitud Cotizar" at bounding box center [384, 218] width 350 height 93
click at [391, 238] on button "Cotizar" at bounding box center [384, 240] width 26 height 14
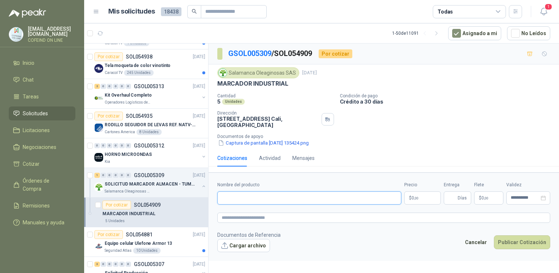
click at [321, 195] on input "Nombre del producto" at bounding box center [309, 197] width 184 height 13
paste input "**********"
type input "**********"
click at [230, 239] on button "Cargar archivo" at bounding box center [243, 245] width 53 height 13
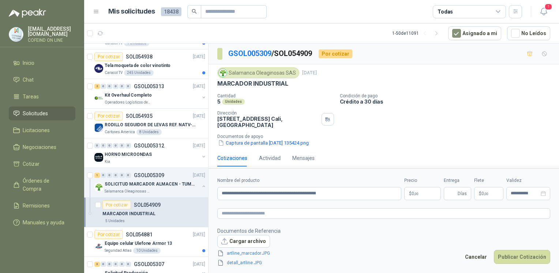
click at [424, 194] on p "$ 0 ,00" at bounding box center [422, 193] width 37 height 13
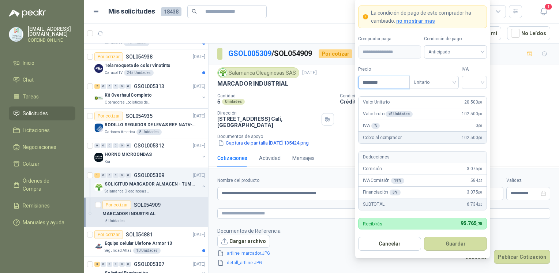
type input "********"
click at [472, 83] on input "search" at bounding box center [474, 81] width 16 height 11
click at [475, 123] on div "0%" at bounding box center [475, 121] width 14 height 8
click at [458, 249] on button "Guardar" at bounding box center [455, 244] width 63 height 14
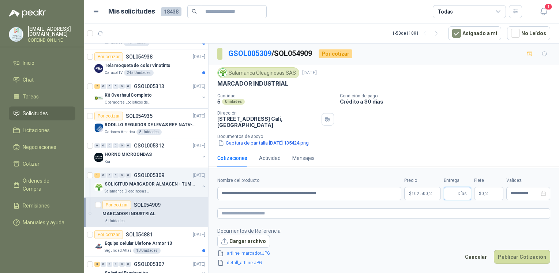
click at [452, 195] on input "Entrega" at bounding box center [452, 193] width 8 height 12
type input "*"
click at [517, 257] on button "Publicar Cotización" at bounding box center [522, 257] width 56 height 14
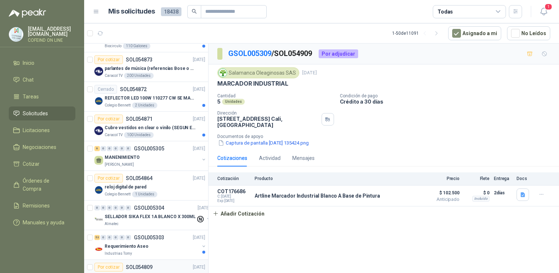
scroll to position [1017, 0]
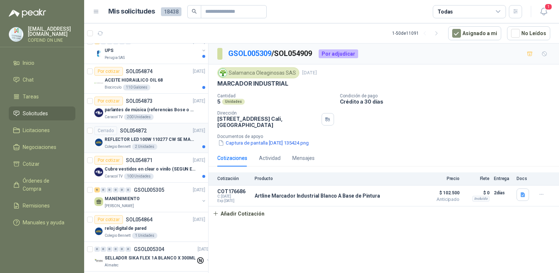
click at [172, 136] on p "REFLECTOR LED 100W 110277 CW SE MARCA: PILA BY PHILIPS" at bounding box center [150, 139] width 91 height 7
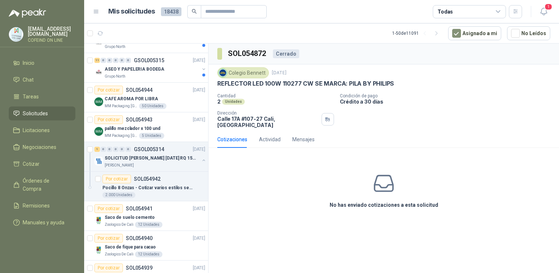
click at [157, 177] on p "SOL054942" at bounding box center [147, 178] width 27 height 5
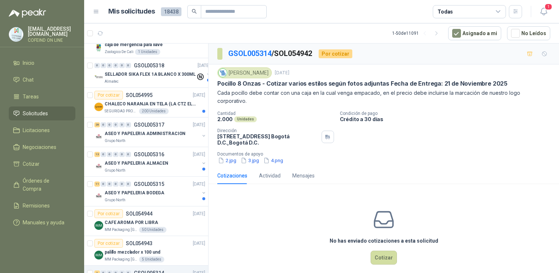
scroll to position [362, 0]
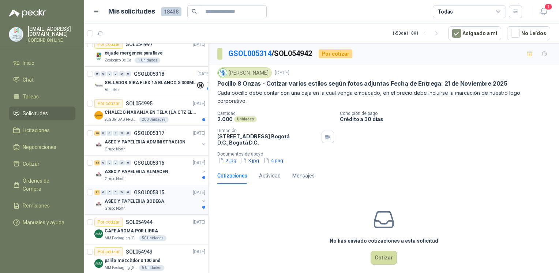
click at [161, 206] on div "Grupo North" at bounding box center [152, 209] width 95 height 6
